Goal: Task Accomplishment & Management: Complete application form

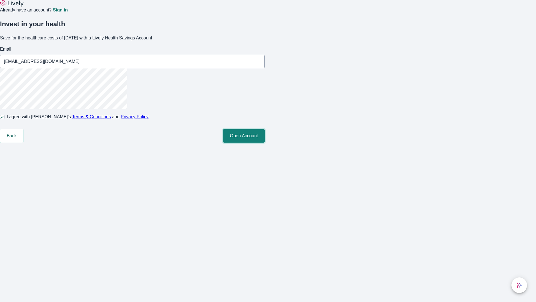
click at [265, 142] on button "Open Account" at bounding box center [244, 135] width 42 height 13
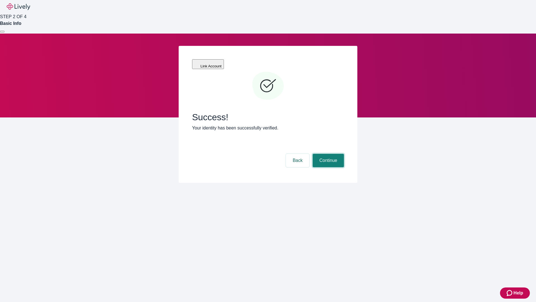
click at [328, 154] on button "Continue" at bounding box center [328, 160] width 31 height 13
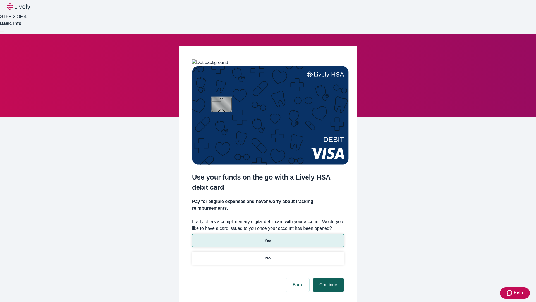
click at [268, 237] on p "Yes" at bounding box center [268, 240] width 7 height 6
click at [328, 278] on button "Continue" at bounding box center [328, 284] width 31 height 13
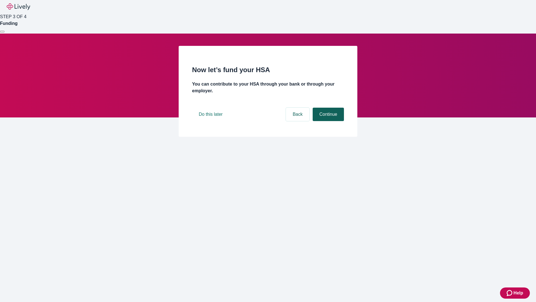
click at [328, 121] on button "Continue" at bounding box center [328, 114] width 31 height 13
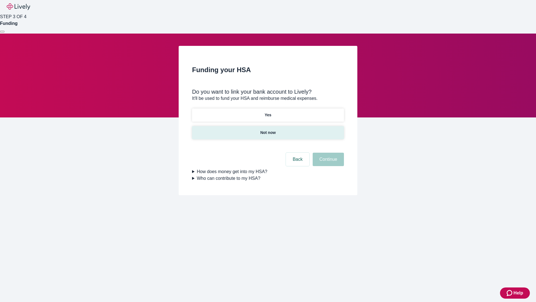
click at [268, 130] on p "Not now" at bounding box center [267, 133] width 15 height 6
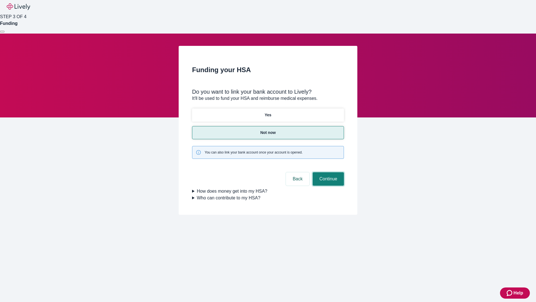
click at [328, 172] on button "Continue" at bounding box center [328, 178] width 31 height 13
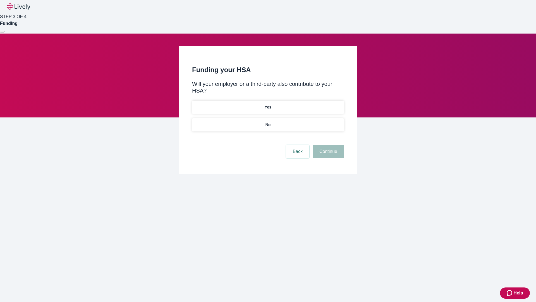
click at [268, 122] on p "No" at bounding box center [268, 125] width 5 height 6
click at [328, 145] on button "Continue" at bounding box center [328, 151] width 31 height 13
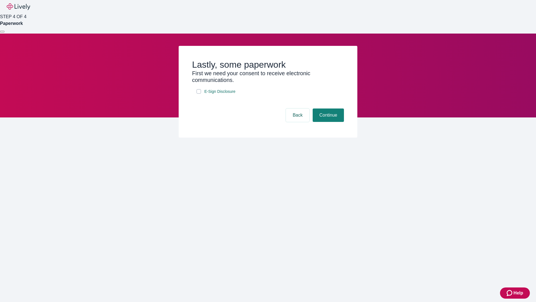
click at [199, 94] on input "E-Sign Disclosure" at bounding box center [199, 91] width 4 height 4
checkbox input "true"
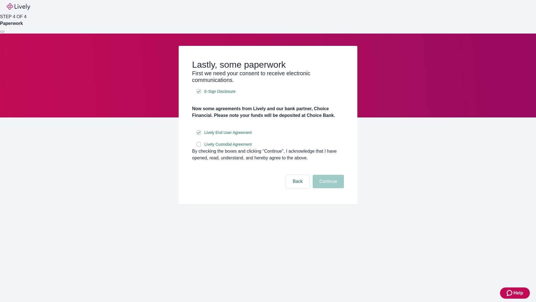
click at [199, 146] on input "Lively Custodial Agreement" at bounding box center [199, 144] width 4 height 4
checkbox input "true"
click at [328, 188] on button "Continue" at bounding box center [328, 181] width 31 height 13
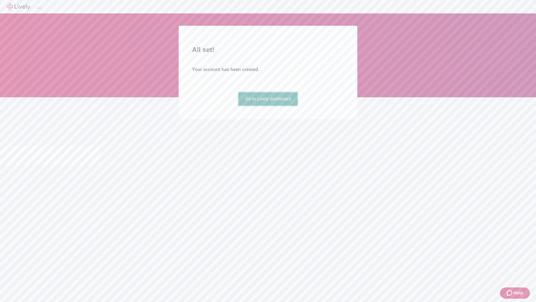
click at [268, 106] on link "Go to Lively dashboard" at bounding box center [268, 98] width 59 height 13
